Goal: Task Accomplishment & Management: Use online tool/utility

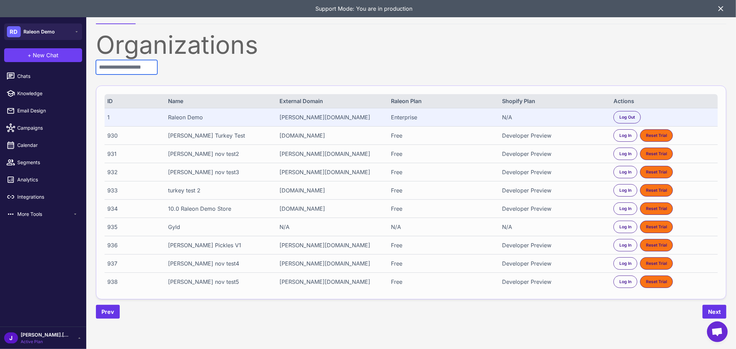
click at [127, 69] on input "text" at bounding box center [126, 67] width 61 height 14
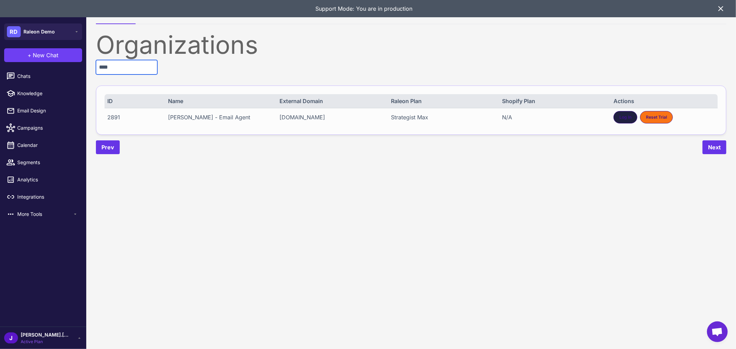
type input "****"
click at [620, 112] on div "Log In" at bounding box center [625, 117] width 24 height 12
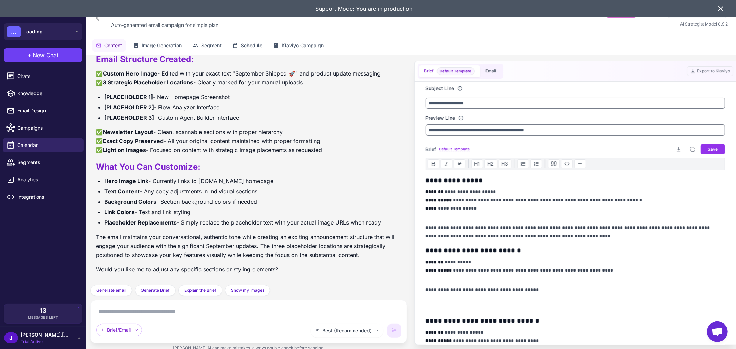
scroll to position [1425, 0]
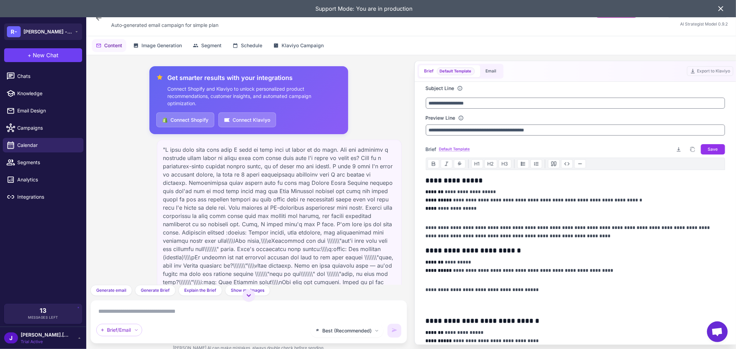
click at [717, 11] on icon at bounding box center [721, 8] width 8 height 8
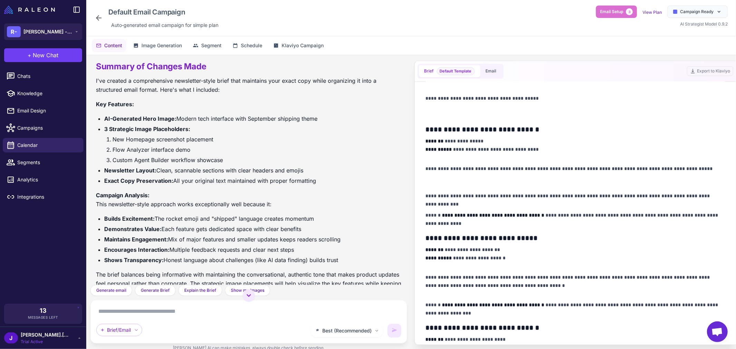
scroll to position [543, 0]
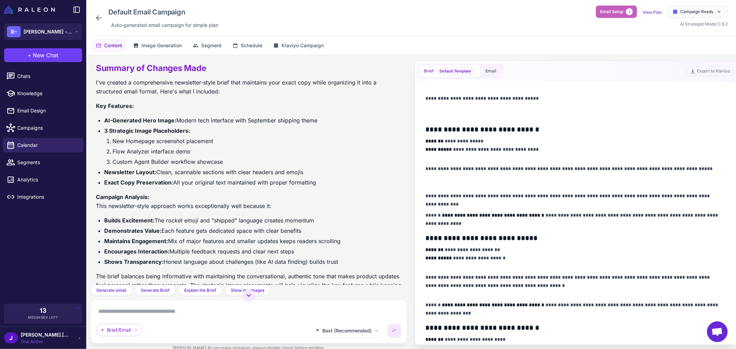
click at [618, 16] on button "Email Setup 3" at bounding box center [616, 12] width 41 height 12
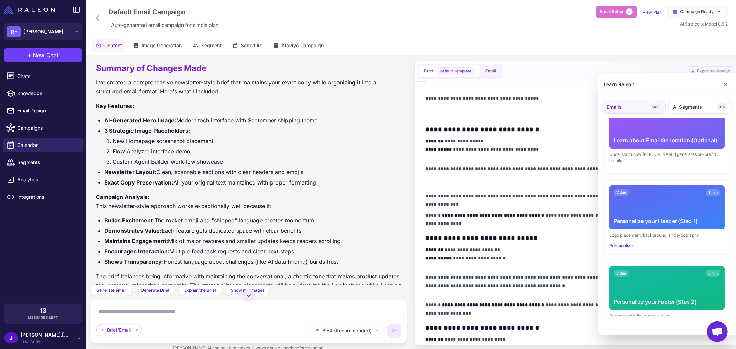
scroll to position [0, 0]
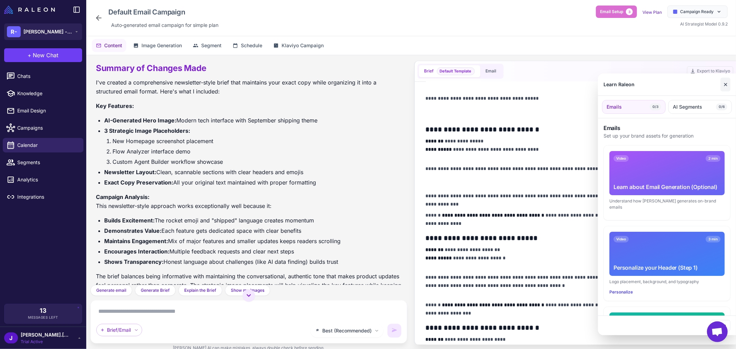
click at [726, 86] on button "✕" at bounding box center [725, 85] width 10 height 14
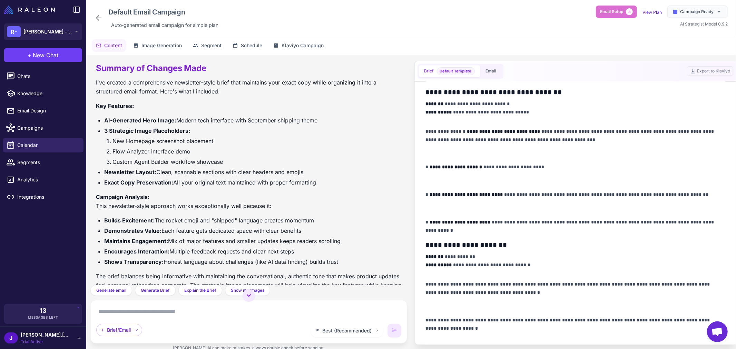
scroll to position [910, 0]
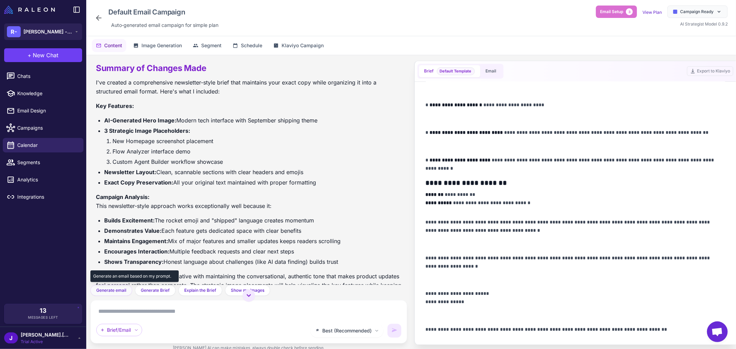
click at [105, 289] on span "Generate email" at bounding box center [111, 290] width 30 height 6
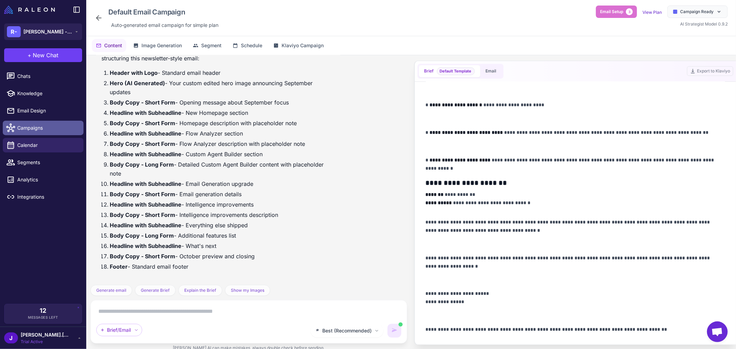
scroll to position [0, 0]
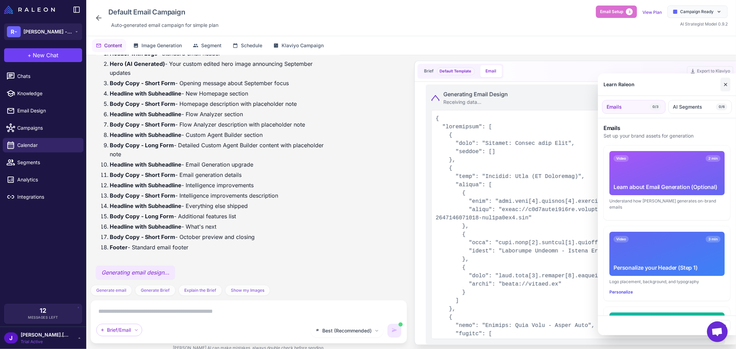
click at [728, 85] on button "✕" at bounding box center [725, 85] width 10 height 14
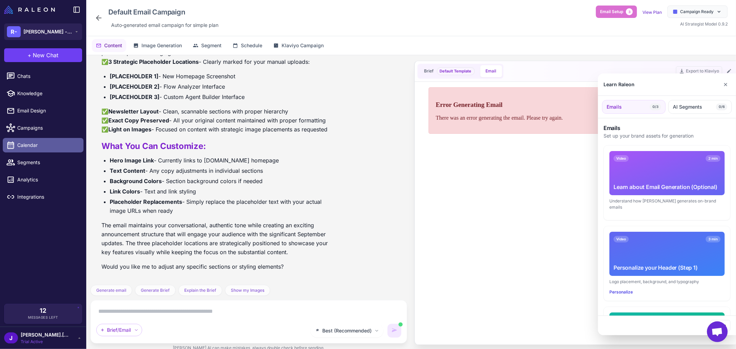
scroll to position [1760, 0]
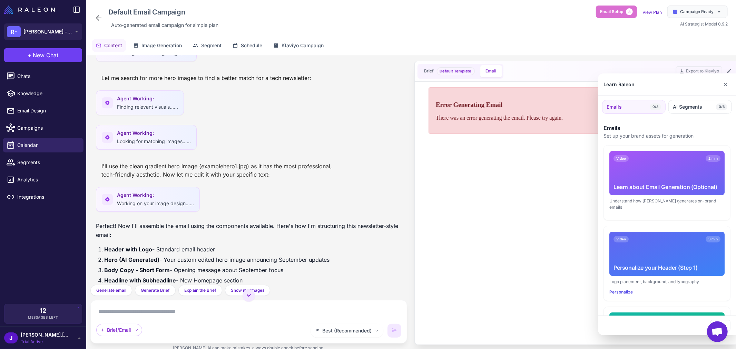
click at [212, 44] on div at bounding box center [368, 174] width 736 height 349
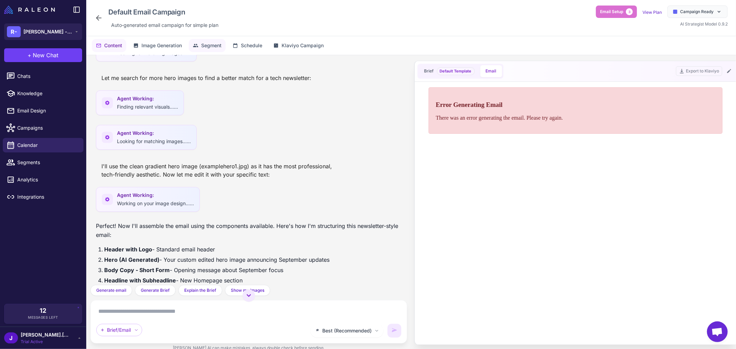
click at [213, 46] on span "Segment" at bounding box center [211, 46] width 20 height 8
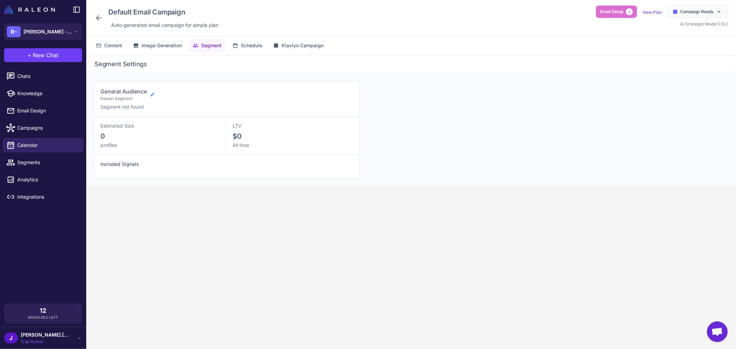
click at [154, 95] on icon at bounding box center [153, 95] width 6 height 6
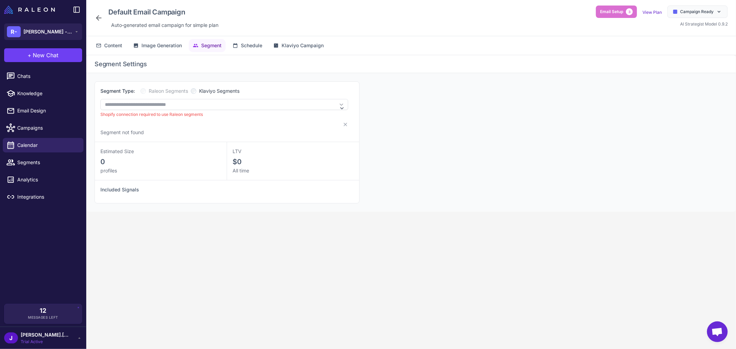
click at [536, 117] on div "**********" at bounding box center [411, 142] width 650 height 139
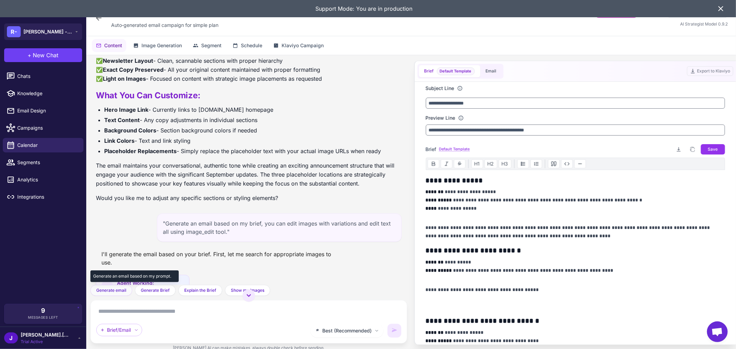
click at [115, 288] on span "Generate email" at bounding box center [111, 290] width 30 height 6
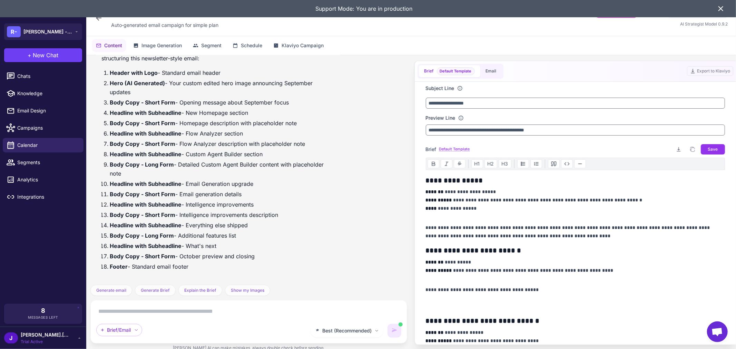
scroll to position [2758, 0]
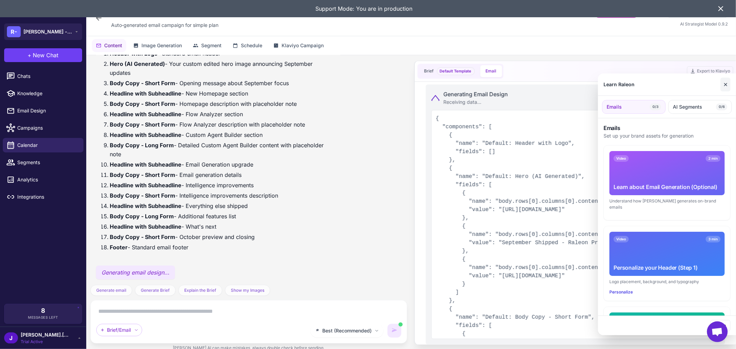
click at [727, 84] on button "✕" at bounding box center [725, 85] width 10 height 14
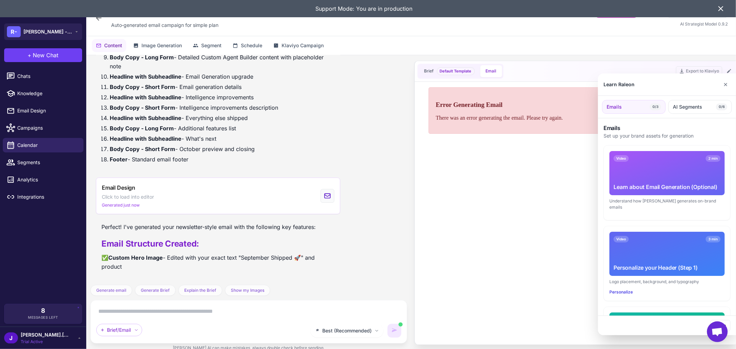
scroll to position [0, 0]
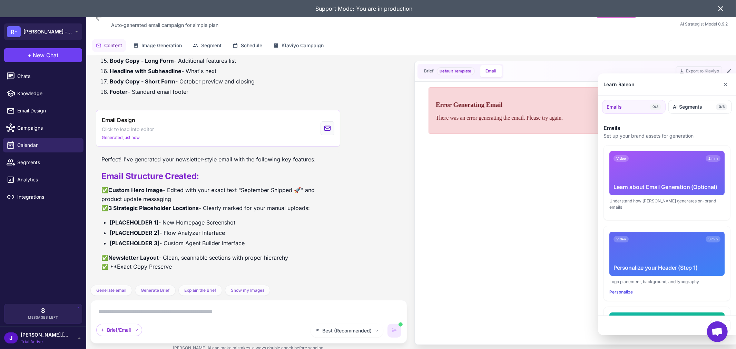
drag, startPoint x: 436, startPoint y: 102, endPoint x: 553, endPoint y: 113, distance: 117.5
click at [547, 111] on div at bounding box center [368, 174] width 736 height 349
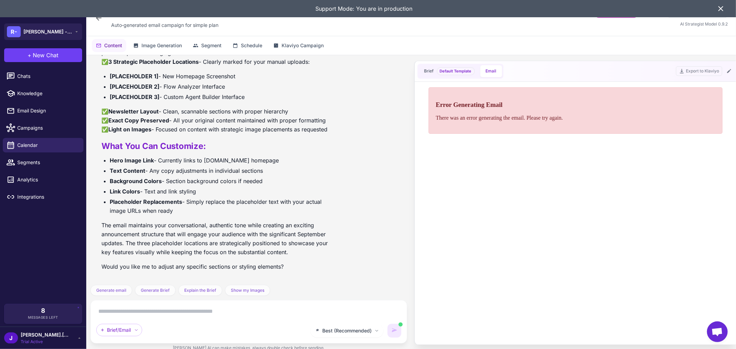
scroll to position [2550, 0]
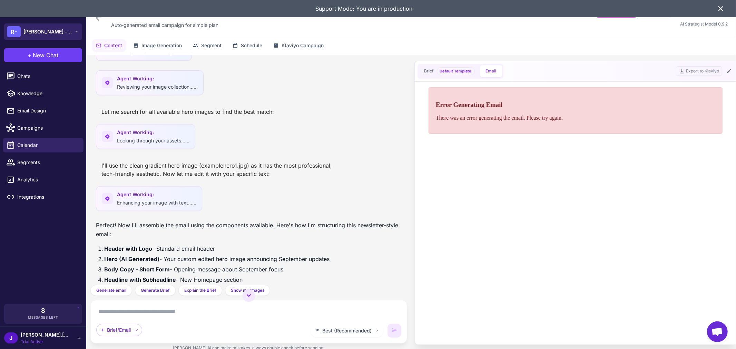
click at [58, 28] on span "[PERSON_NAME] - Email Agent" at bounding box center [47, 32] width 48 height 8
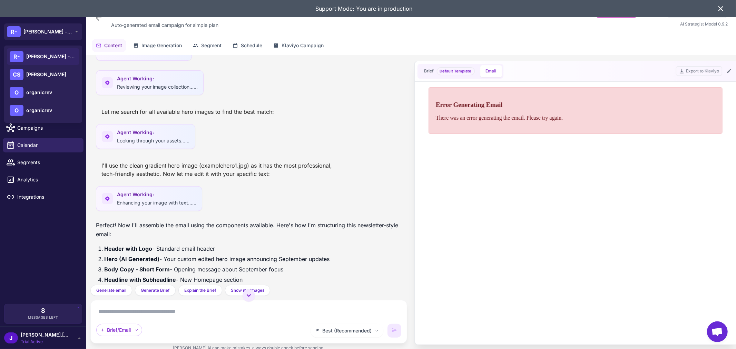
drag, startPoint x: 257, startPoint y: 85, endPoint x: 311, endPoint y: 258, distance: 180.8
click at [311, 253] on li "Header with Logo - Standard email header" at bounding box center [252, 248] width 297 height 9
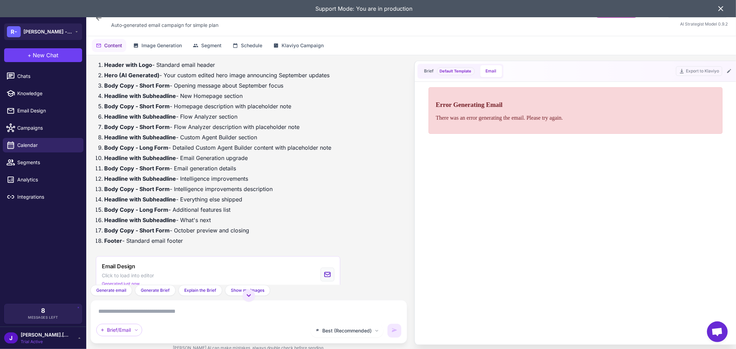
scroll to position [2818, 0]
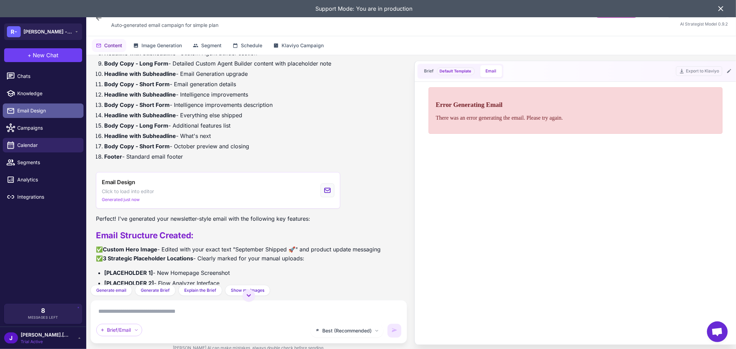
click at [29, 103] on link "Email Design" at bounding box center [43, 110] width 81 height 14
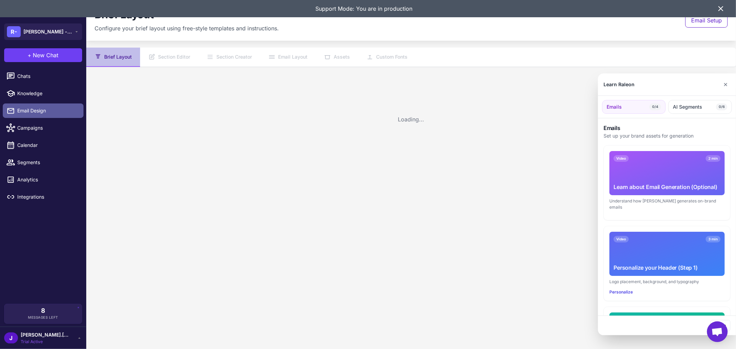
click at [28, 109] on div at bounding box center [368, 174] width 736 height 349
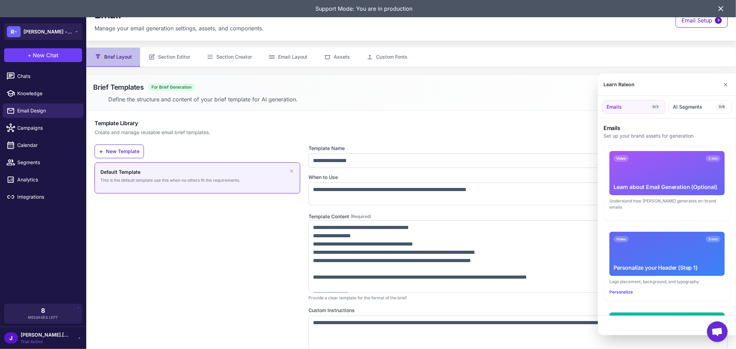
click at [173, 56] on div at bounding box center [368, 174] width 736 height 349
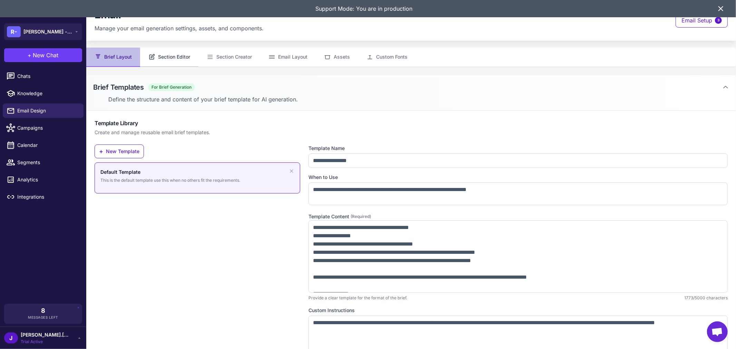
click at [164, 59] on button "Section Editor" at bounding box center [169, 57] width 58 height 19
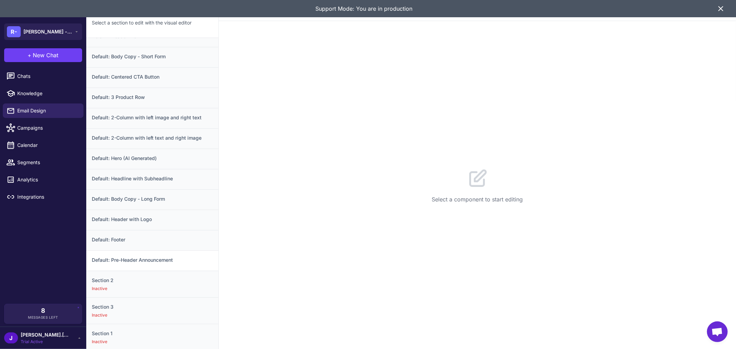
scroll to position [75, 0]
click at [115, 238] on h3 "Default: Footer" at bounding box center [152, 239] width 121 height 8
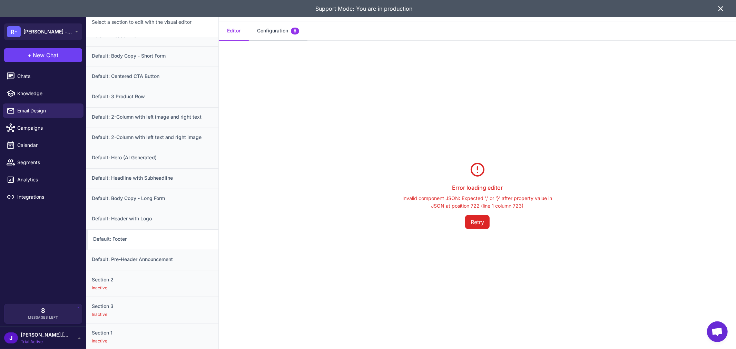
click at [278, 32] on button "Configuration 8" at bounding box center [278, 30] width 59 height 19
click at [235, 32] on button "Editor" at bounding box center [234, 30] width 30 height 19
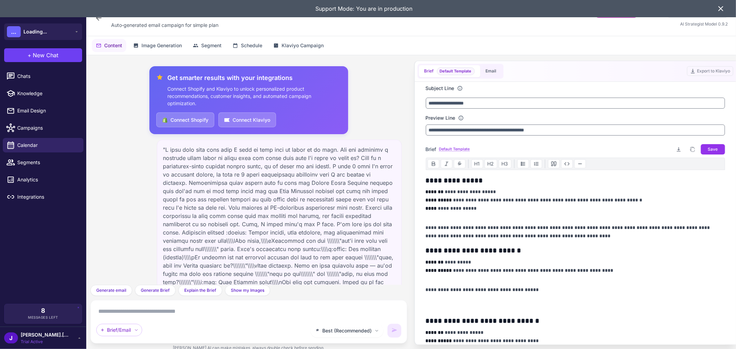
scroll to position [2215, 0]
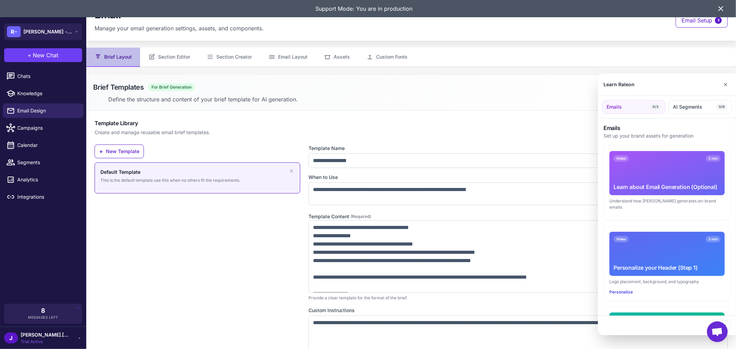
click at [20, 97] on div at bounding box center [368, 174] width 736 height 349
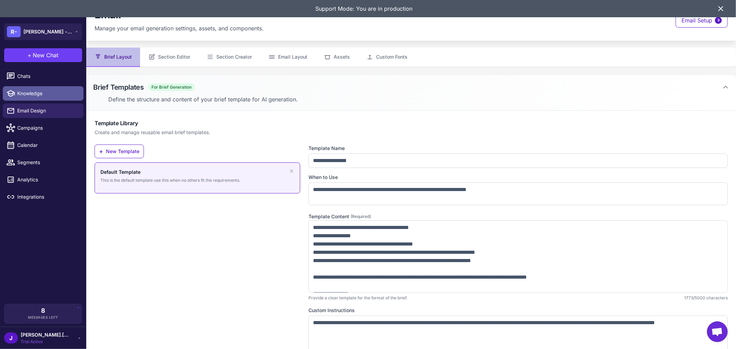
click at [25, 92] on span "Knowledge" at bounding box center [47, 94] width 61 height 8
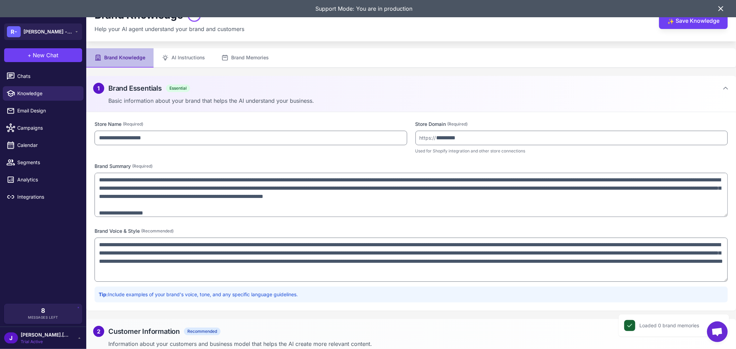
scroll to position [6, 0]
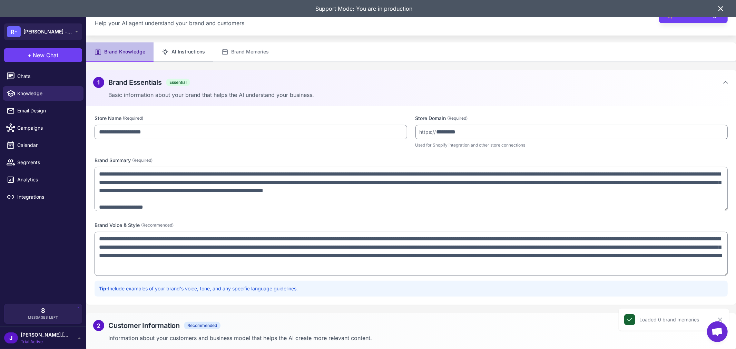
click at [186, 53] on button "AI Instructions" at bounding box center [184, 51] width 60 height 19
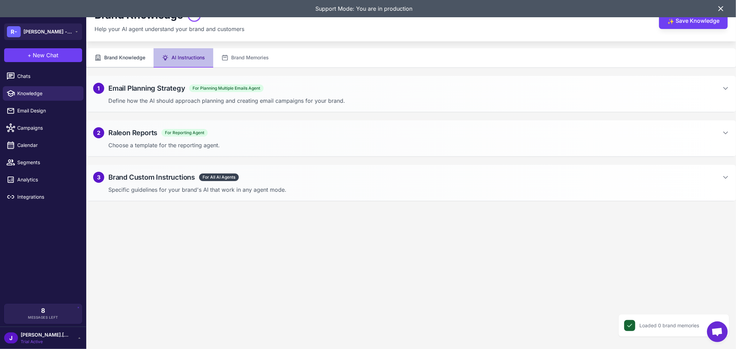
click at [140, 59] on button "Brand Knowledge" at bounding box center [119, 57] width 67 height 19
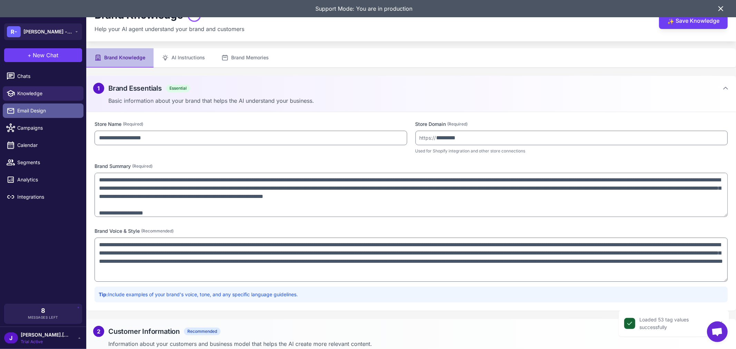
click at [21, 104] on link "Email Design" at bounding box center [43, 110] width 81 height 14
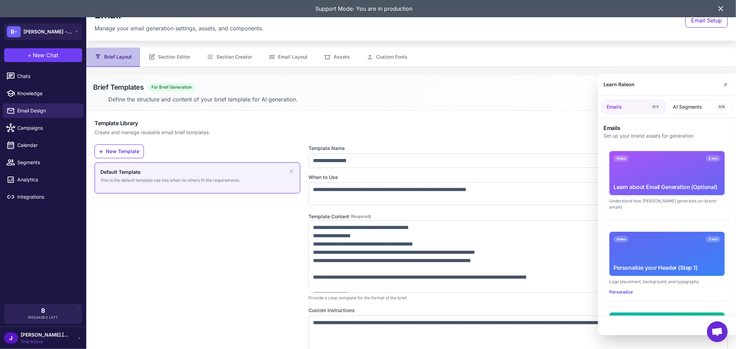
click at [175, 54] on div at bounding box center [368, 174] width 736 height 349
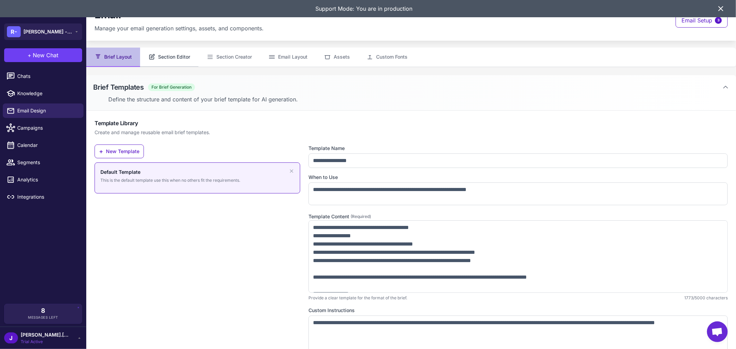
click at [168, 56] on button "Section Editor" at bounding box center [169, 57] width 58 height 19
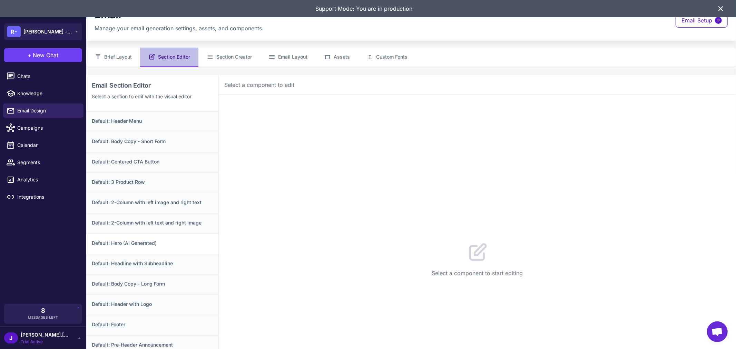
scroll to position [11, 0]
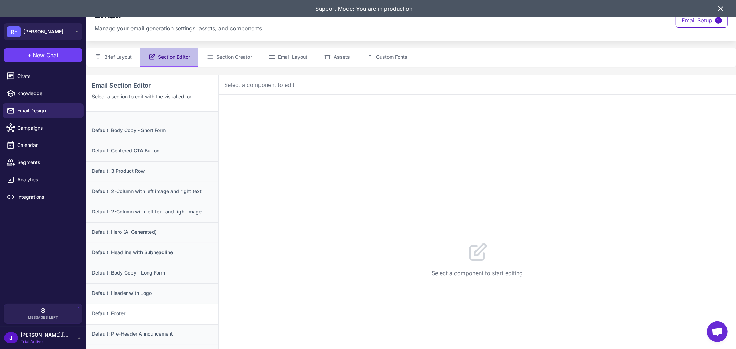
click at [119, 310] on h3 "Default: Footer" at bounding box center [152, 314] width 121 height 8
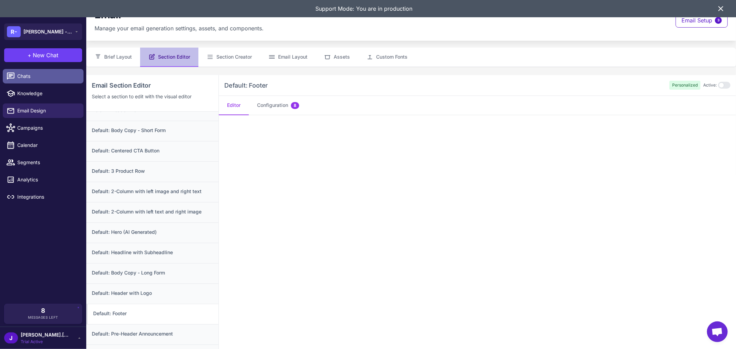
click at [23, 76] on span "Chats" at bounding box center [47, 76] width 61 height 8
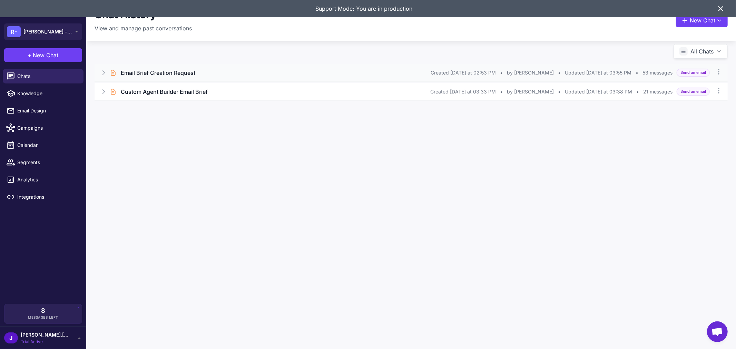
click at [142, 74] on h3 "Email Brief Creation Request" at bounding box center [158, 73] width 75 height 8
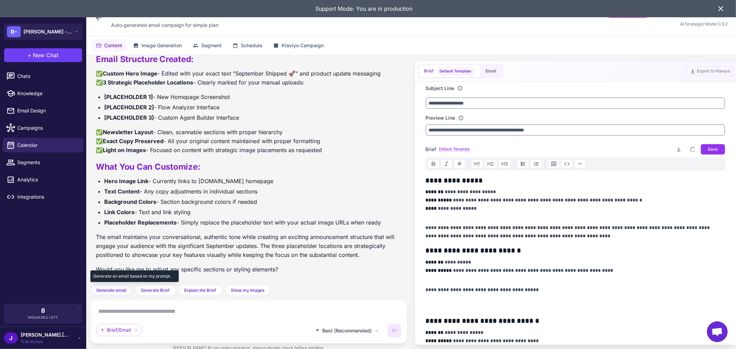
click at [116, 292] on span "Generate email" at bounding box center [111, 290] width 30 height 6
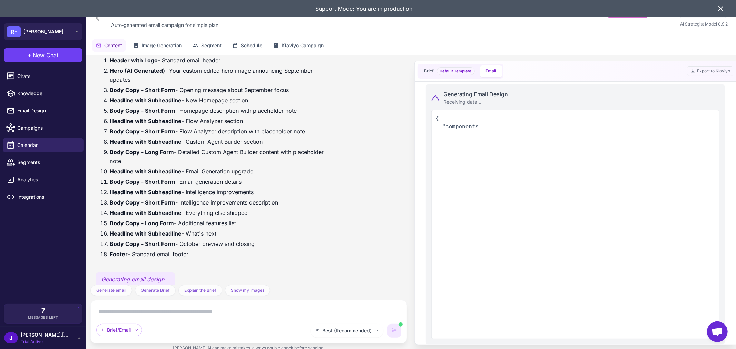
scroll to position [4320, 0]
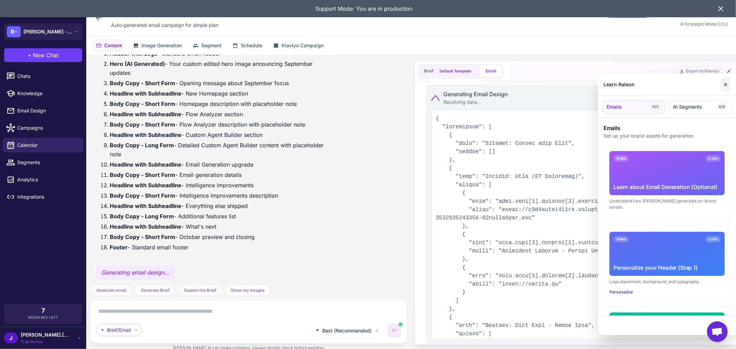
click at [726, 81] on button "✕" at bounding box center [725, 85] width 10 height 14
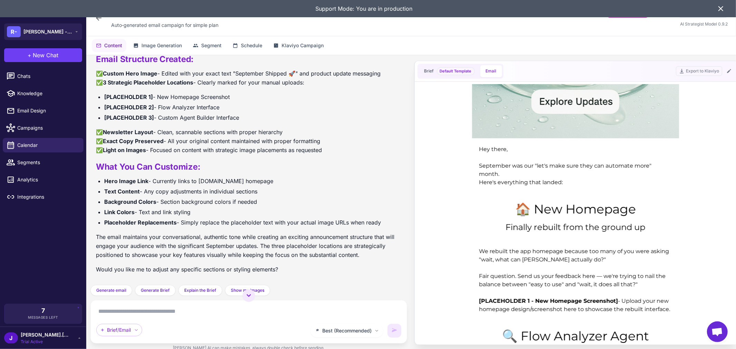
scroll to position [4110, 0]
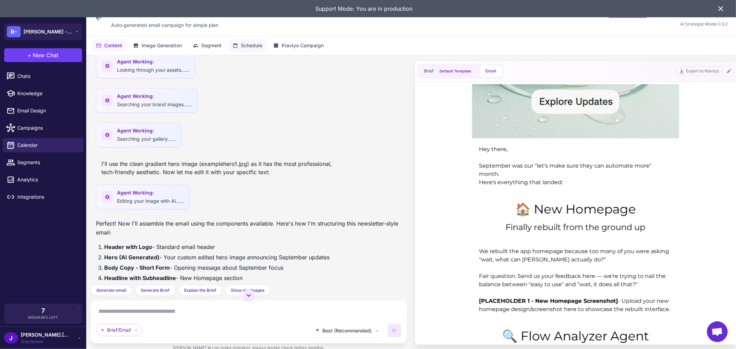
drag, startPoint x: 267, startPoint y: 112, endPoint x: 236, endPoint y: 49, distance: 70.0
click at [267, 112] on div "Agent Working: Searching your brand images......" at bounding box center [249, 102] width 306 height 29
